Goal: Information Seeking & Learning: Find specific page/section

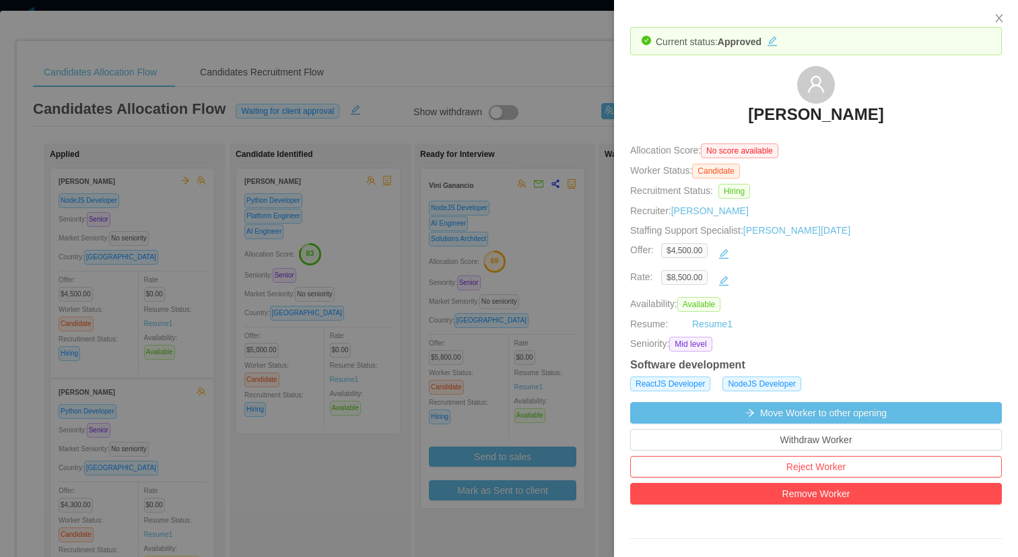
scroll to position [491, 0]
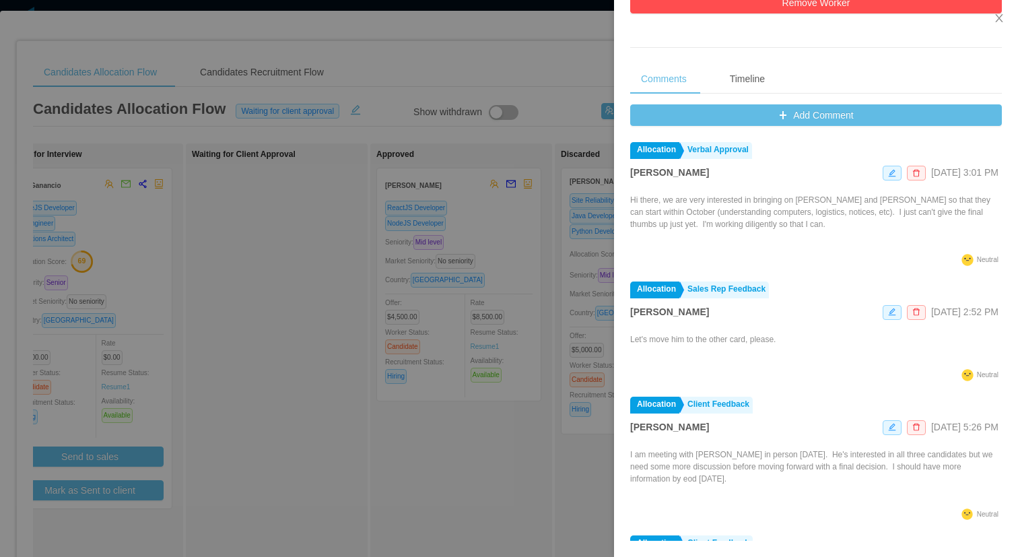
click at [560, 79] on div at bounding box center [509, 278] width 1018 height 557
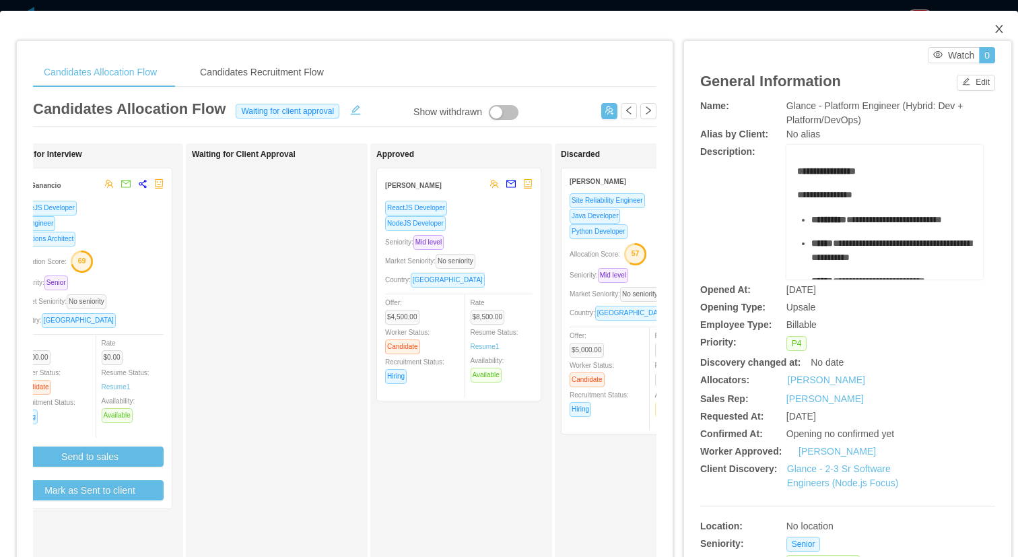
click at [999, 28] on span "Close" at bounding box center [999, 30] width 38 height 38
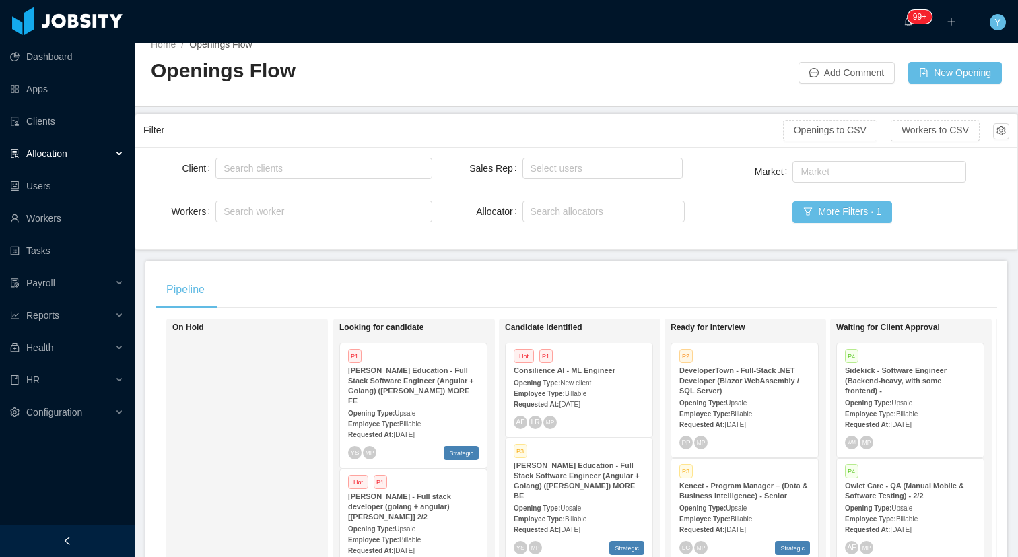
scroll to position [20, 0]
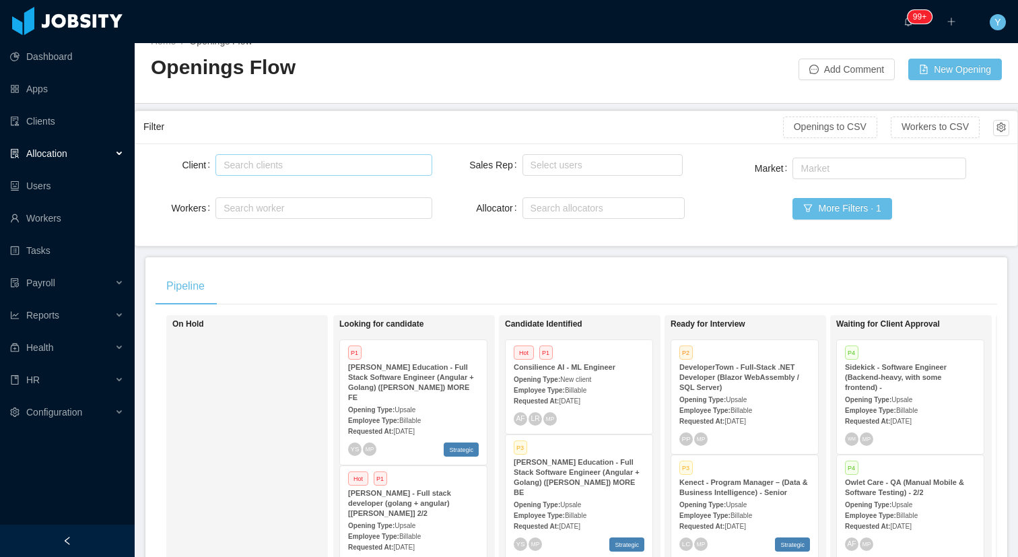
click at [389, 169] on div "Search clients" at bounding box center [321, 164] width 194 height 13
type input "******"
click at [288, 191] on li "Glance Networks" at bounding box center [321, 191] width 214 height 22
click at [323, 127] on div "Filter" at bounding box center [463, 126] width 640 height 25
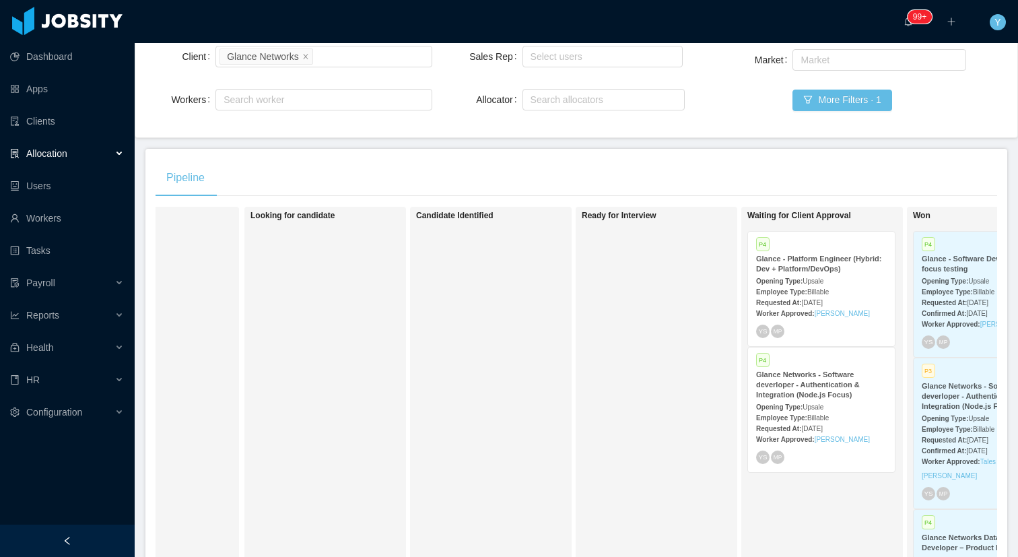
scroll to position [0, 358]
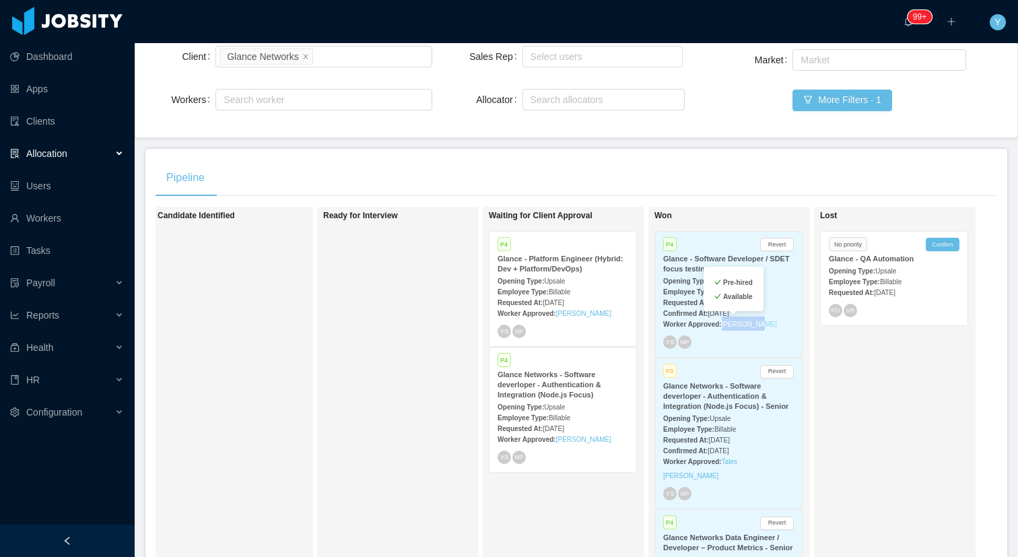
copy link "[PERSON_NAME]"
click at [663, 292] on strong "Employee Type:" at bounding box center [688, 291] width 51 height 7
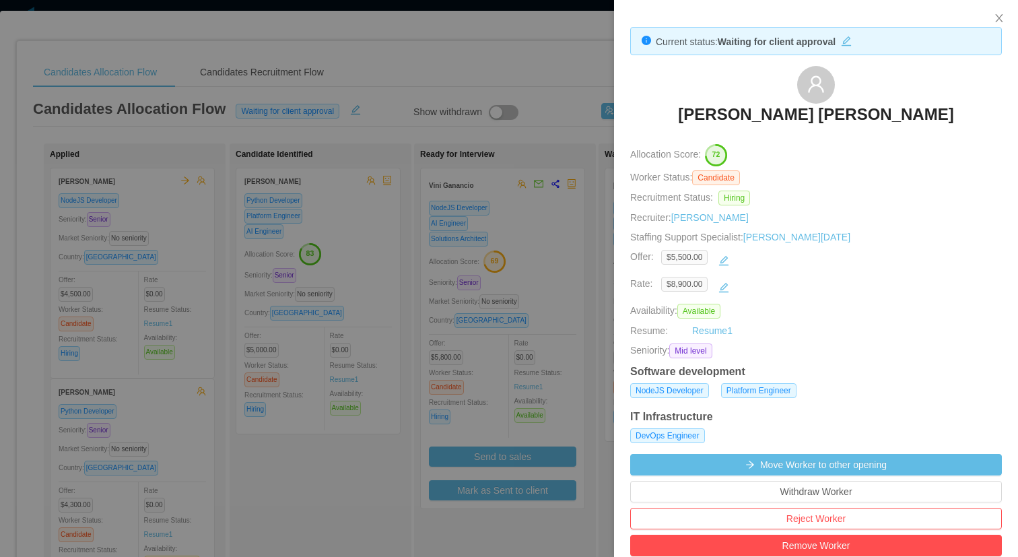
scroll to position [570, 0]
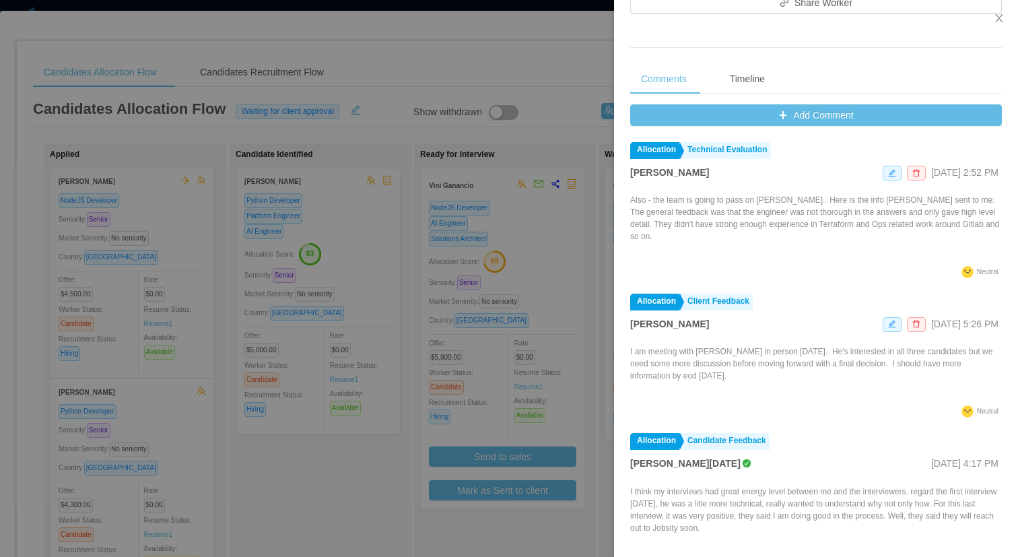
click at [434, 76] on div at bounding box center [509, 278] width 1018 height 557
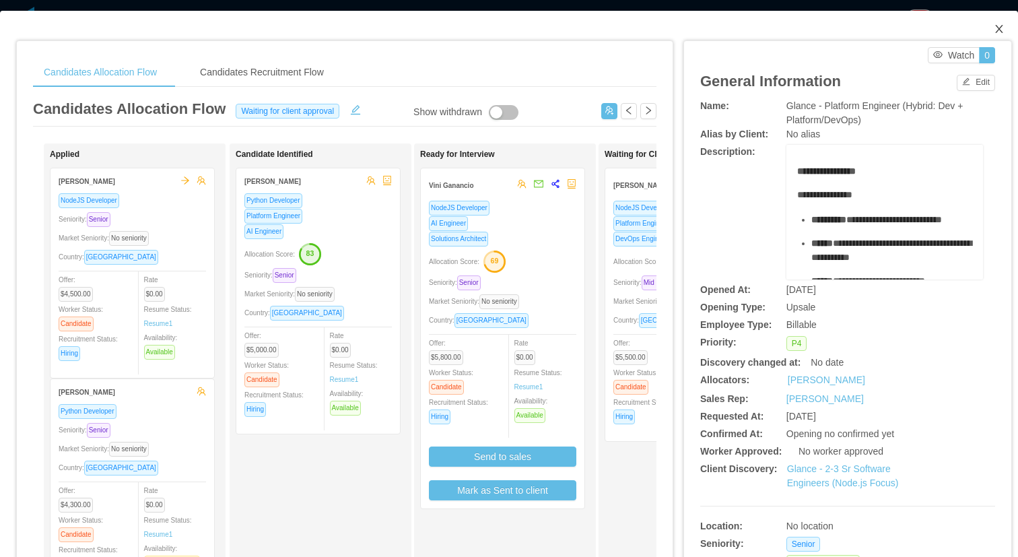
click at [994, 26] on icon "icon: close" at bounding box center [999, 29] width 11 height 11
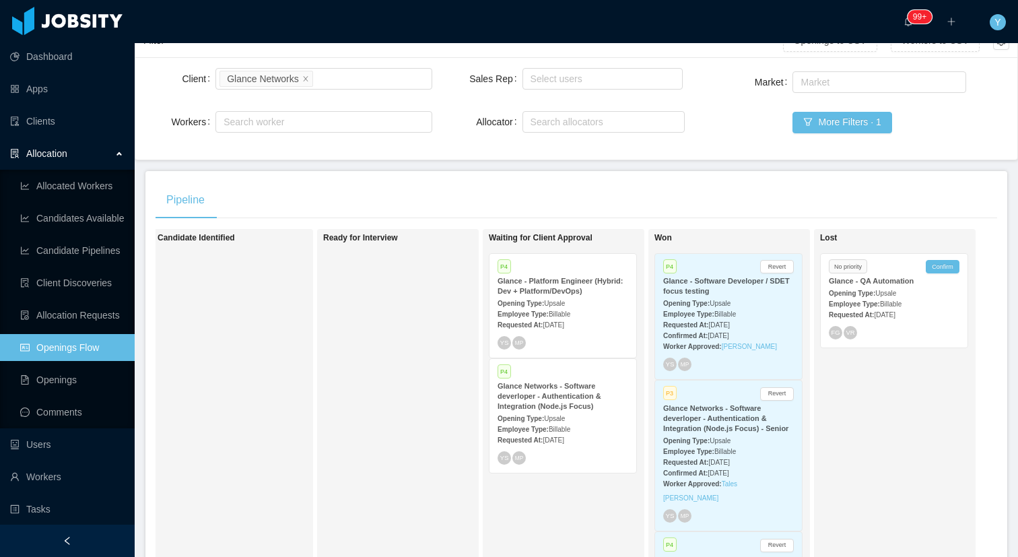
click at [526, 277] on strong "Glance - Platform Engineer (Hybrid: Dev + Platform/DevOps)" at bounding box center [560, 286] width 125 height 18
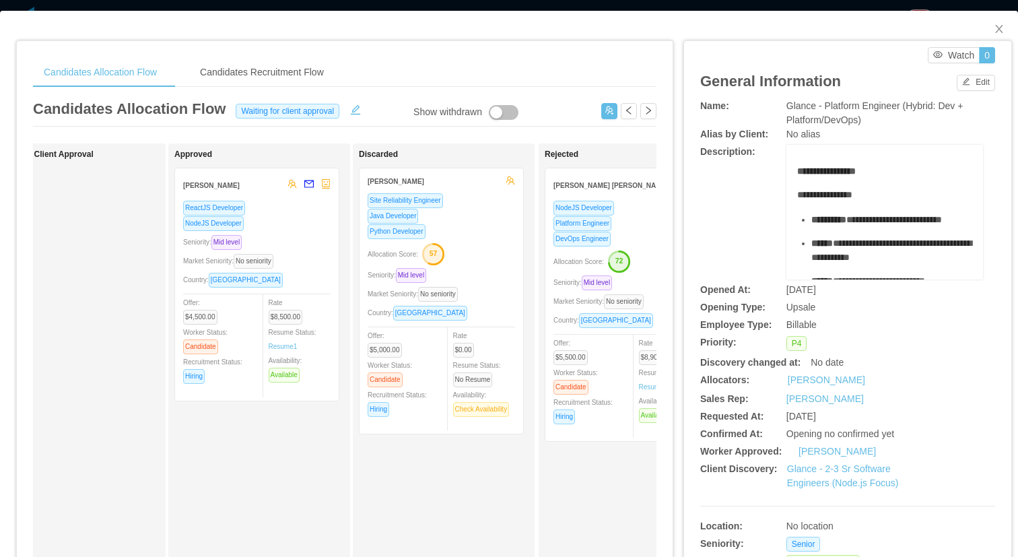
scroll to position [0, 599]
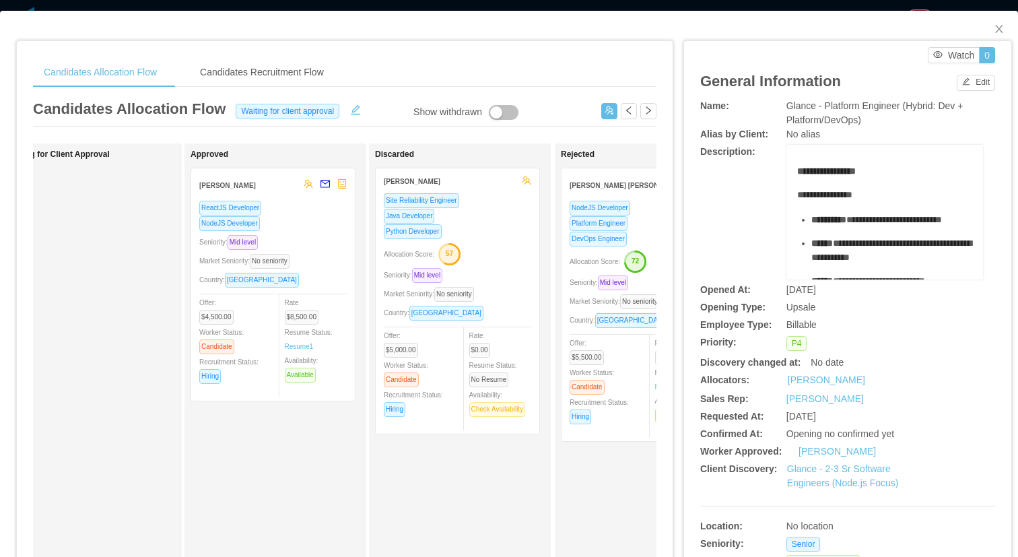
click at [317, 236] on div "Seniority: Mid level" at bounding box center [272, 241] width 147 height 15
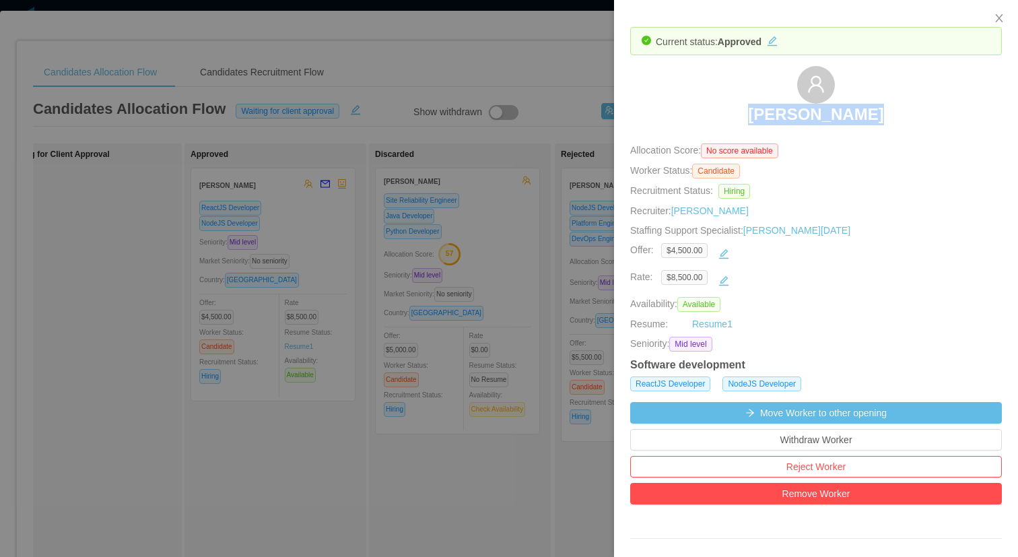
drag, startPoint x: 876, startPoint y: 106, endPoint x: 734, endPoint y: 118, distance: 142.5
click at [734, 118] on div "[PERSON_NAME]" at bounding box center [816, 99] width 372 height 67
copy h3 "[PERSON_NAME]"
click at [529, 96] on div at bounding box center [509, 278] width 1018 height 557
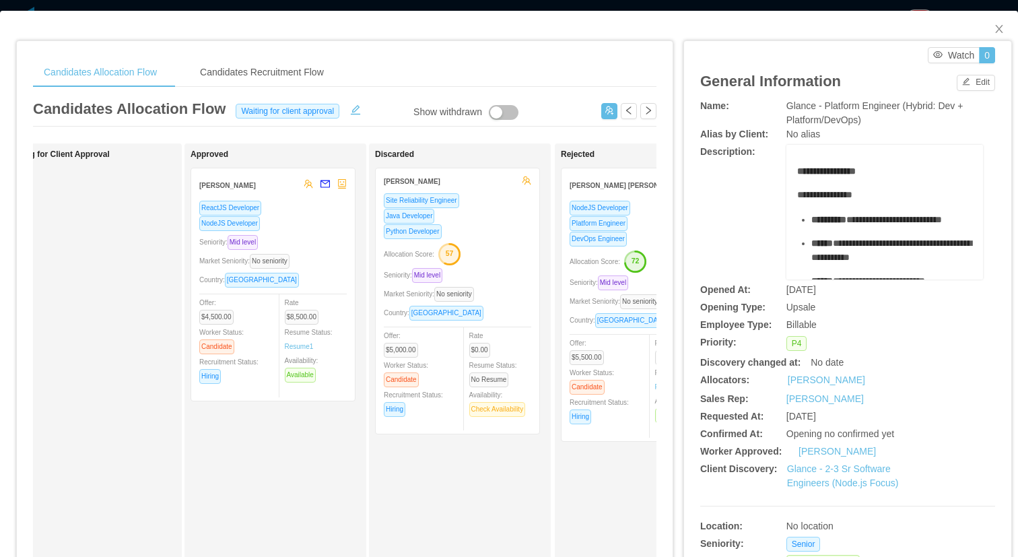
click at [675, 217] on div "**********" at bounding box center [837, 515] width 329 height 976
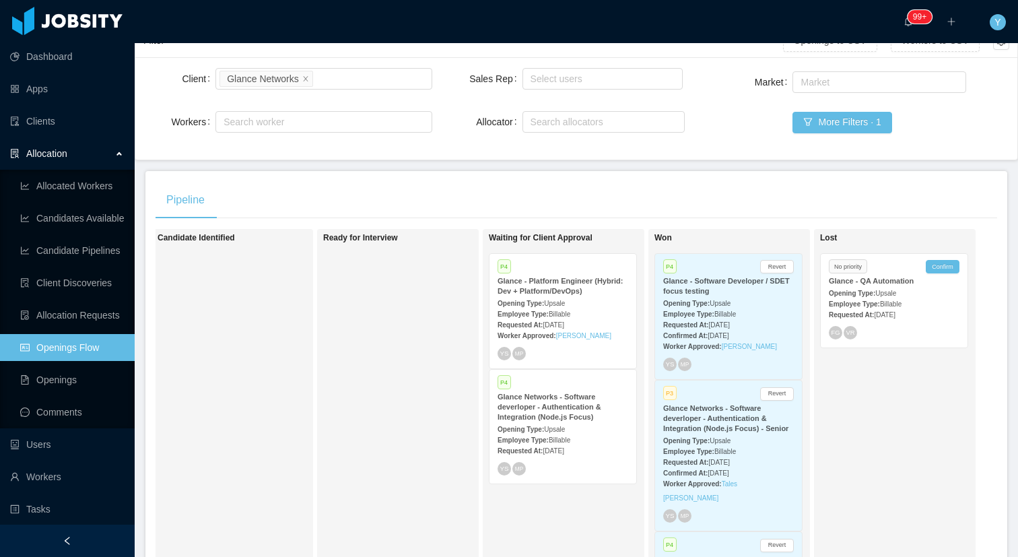
click at [569, 435] on div "Employee Type: Billable" at bounding box center [563, 439] width 131 height 14
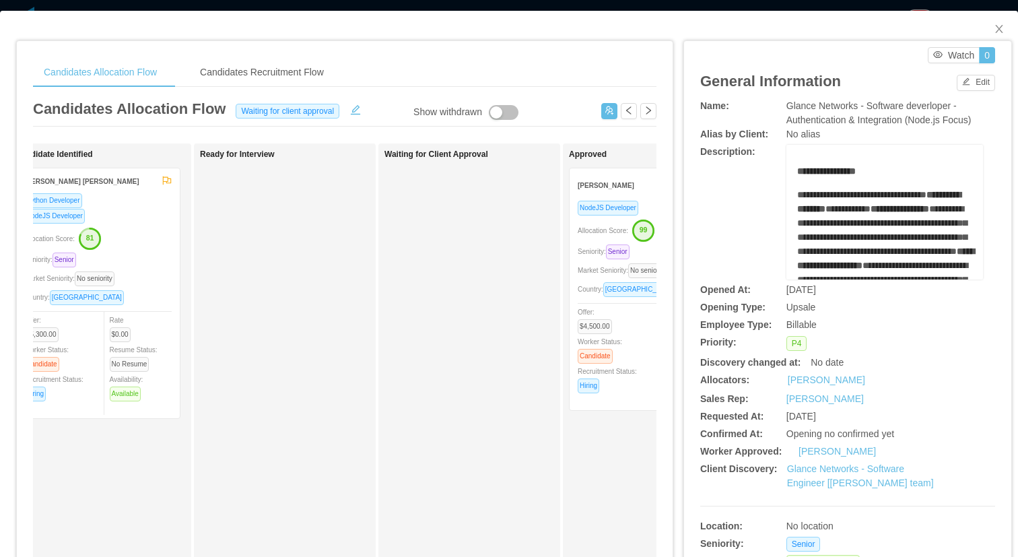
scroll to position [0, 237]
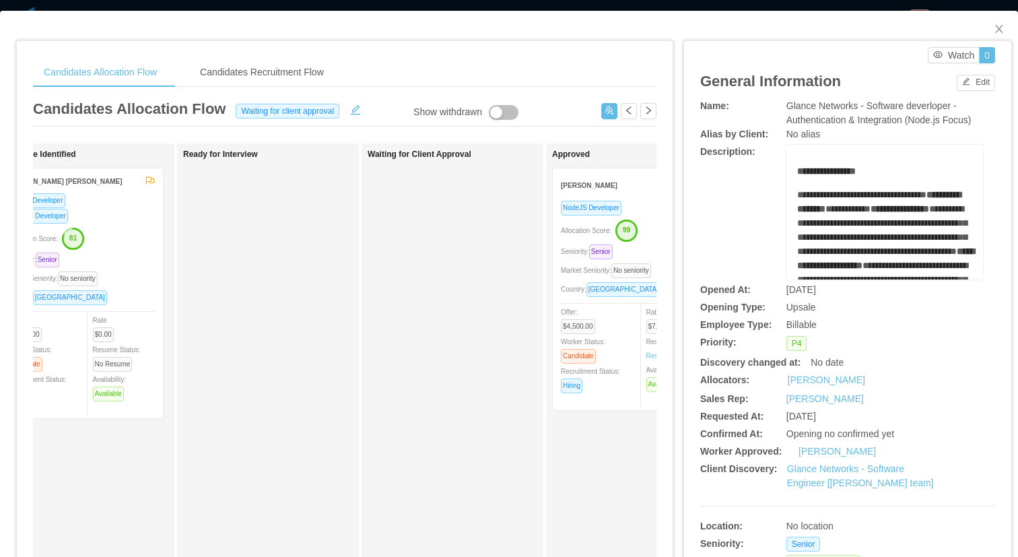
click at [631, 288] on div "Country: Brazil" at bounding box center [634, 288] width 147 height 15
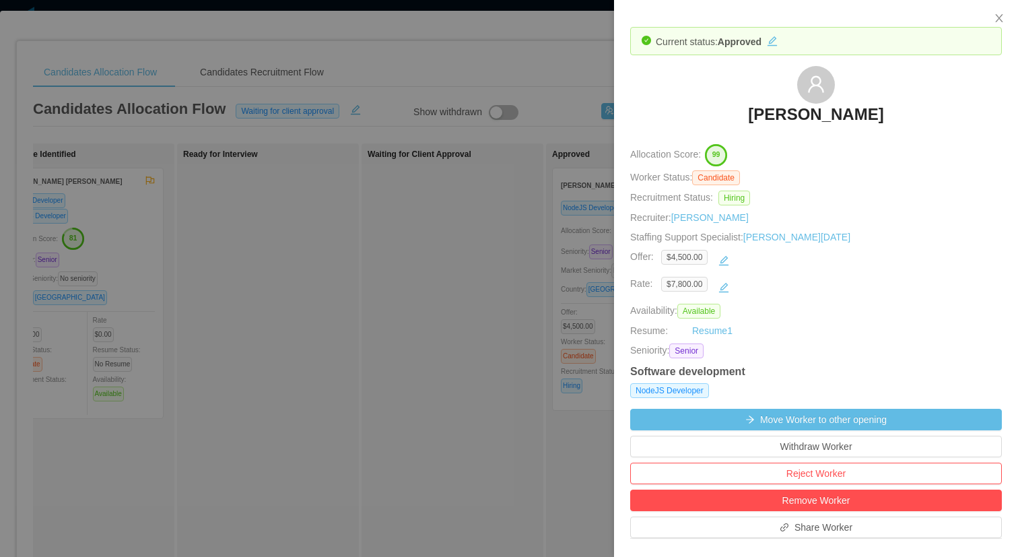
drag, startPoint x: 942, startPoint y: 123, endPoint x: 723, endPoint y: 100, distance: 220.0
click at [723, 100] on div "[PERSON_NAME]" at bounding box center [816, 99] width 372 height 67
copy h3 "[PERSON_NAME]"
